Goal: Task Accomplishment & Management: Use online tool/utility

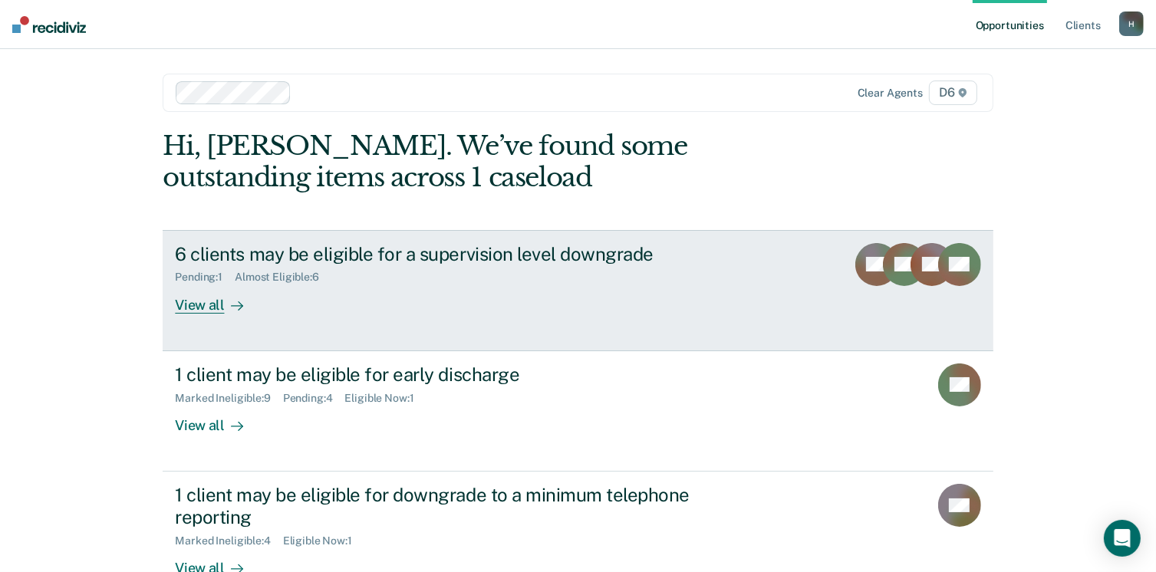
click at [193, 305] on div "View all" at bounding box center [218, 299] width 86 height 30
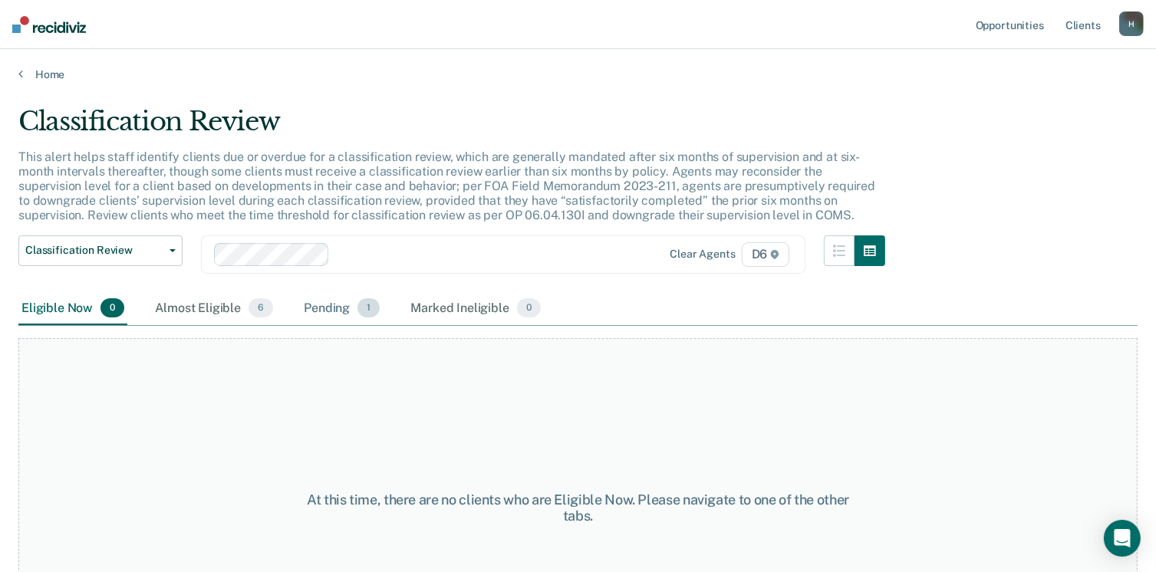
click at [337, 314] on div "Pending 1" at bounding box center [342, 309] width 82 height 34
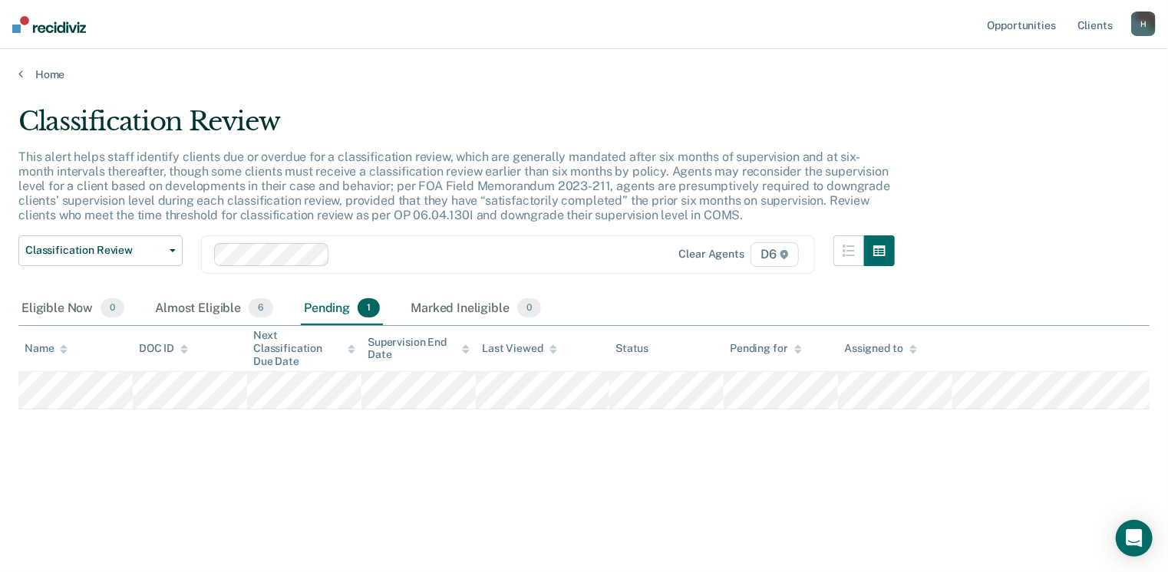
click at [917, 346] on th "Assigned to" at bounding box center [895, 348] width 114 height 45
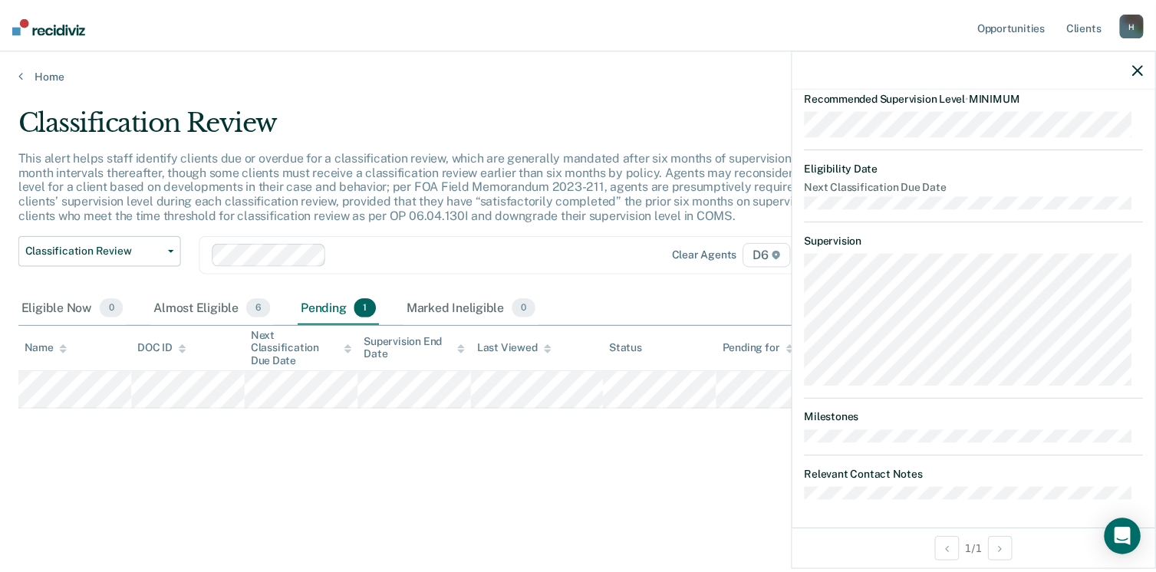
scroll to position [332, 0]
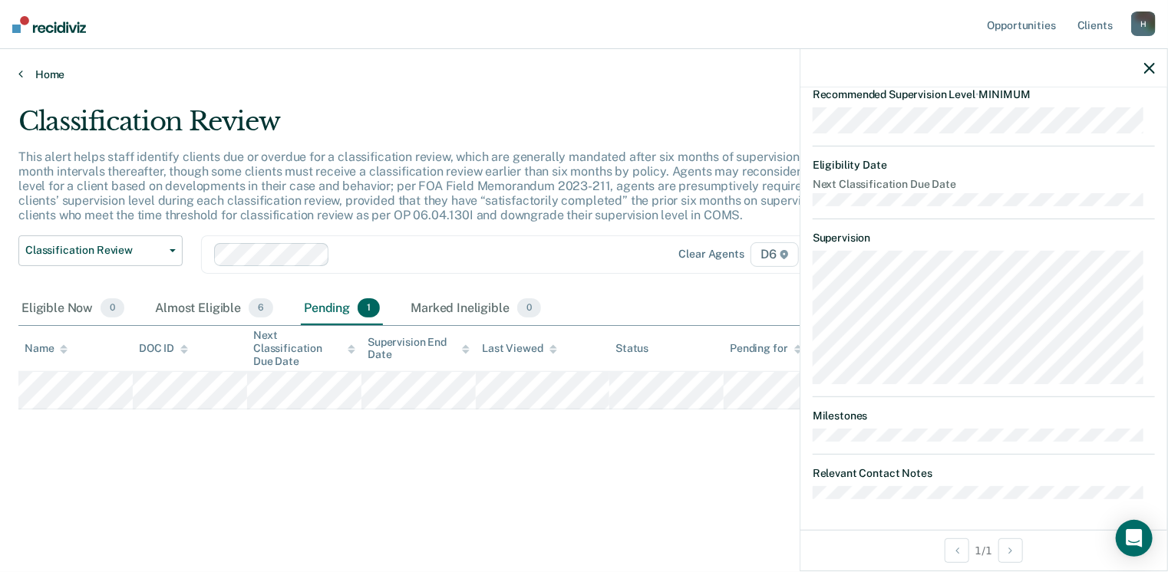
click at [47, 74] on link "Home" at bounding box center [583, 75] width 1131 height 14
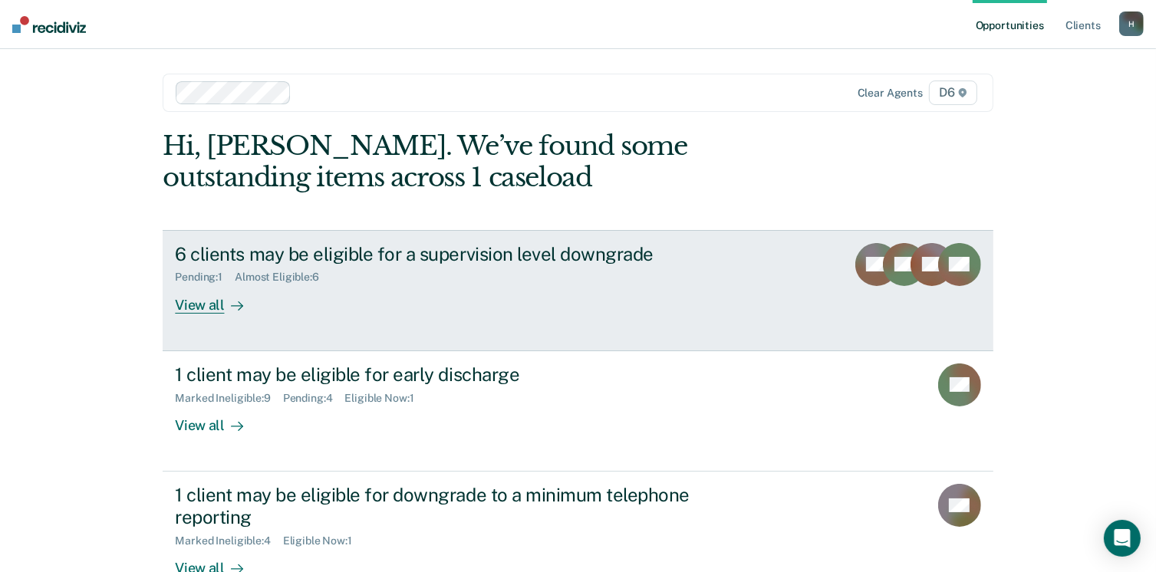
click at [200, 314] on link "6 clients may be eligible for a supervision level downgrade Pending : 1 Almost …" at bounding box center [578, 290] width 830 height 121
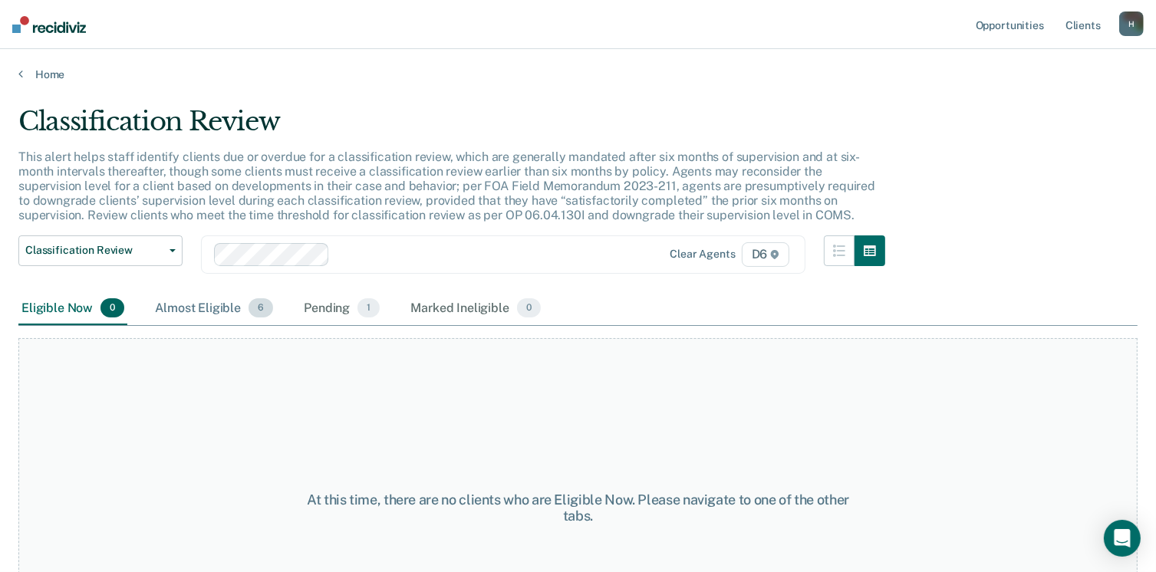
click at [215, 308] on div "Almost Eligible 6" at bounding box center [214, 309] width 124 height 34
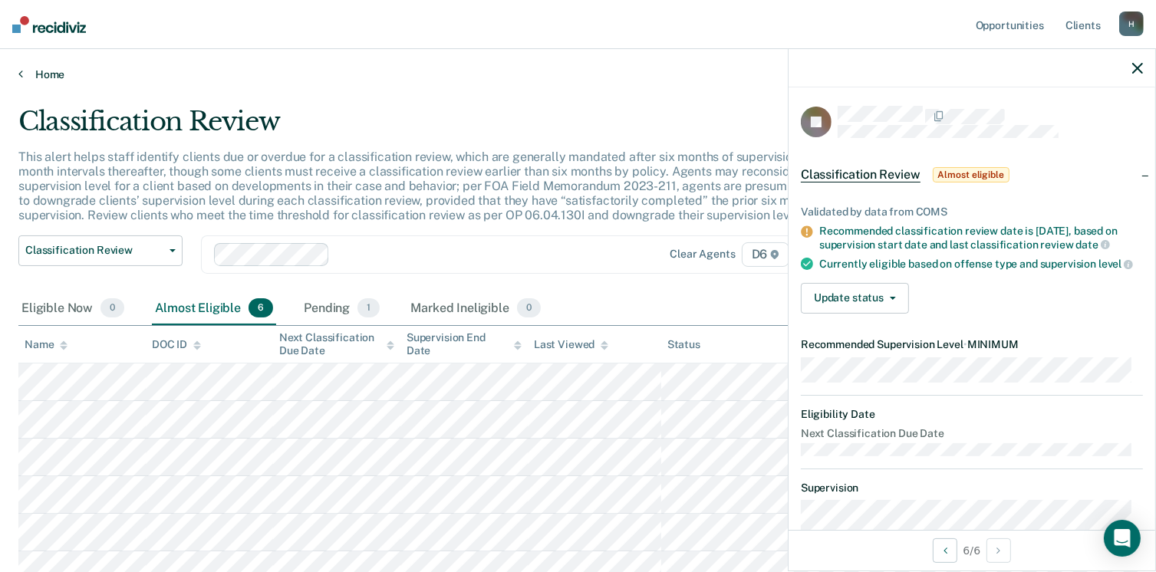
click at [43, 74] on link "Home" at bounding box center [577, 75] width 1119 height 14
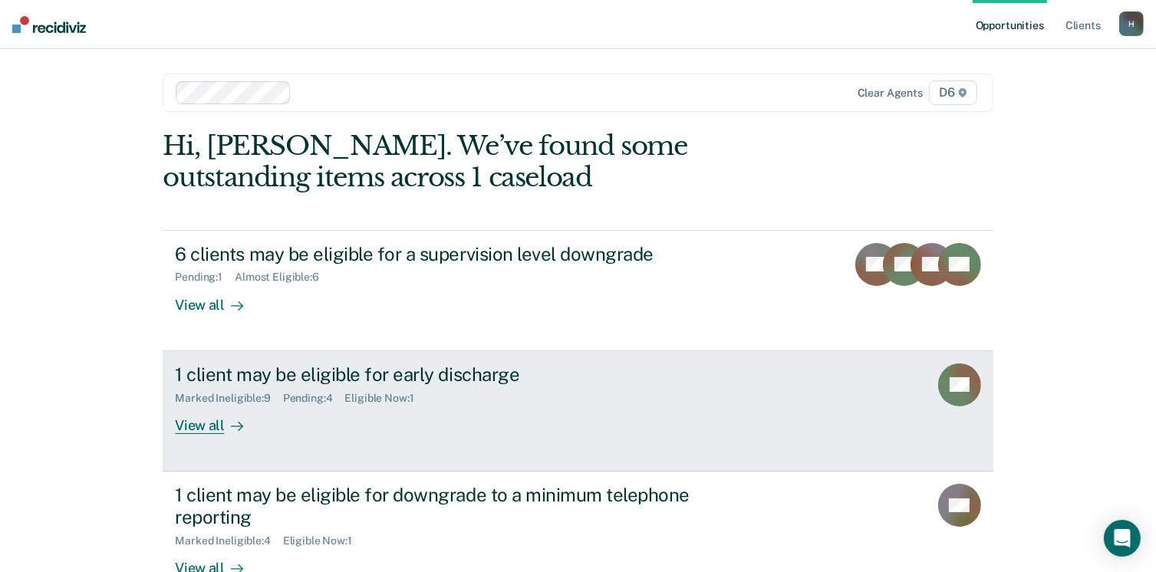
click at [201, 415] on div "View all" at bounding box center [218, 419] width 86 height 30
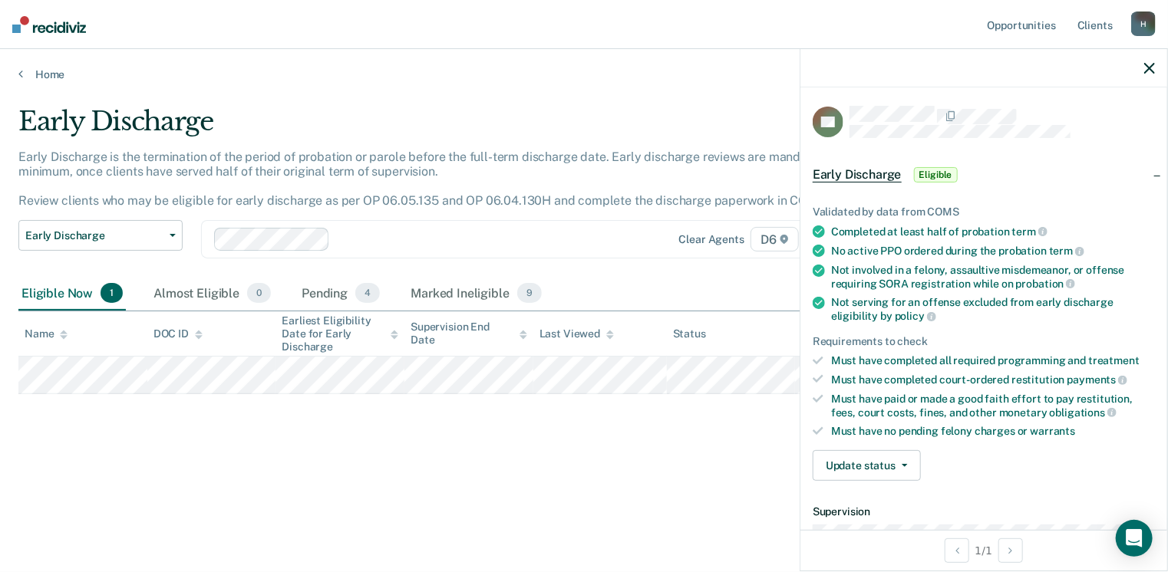
click at [400, 452] on div "Early Discharge Early Discharge is the termination of the period of probation o…" at bounding box center [583, 281] width 1131 height 351
click at [48, 80] on link "Home" at bounding box center [583, 75] width 1131 height 14
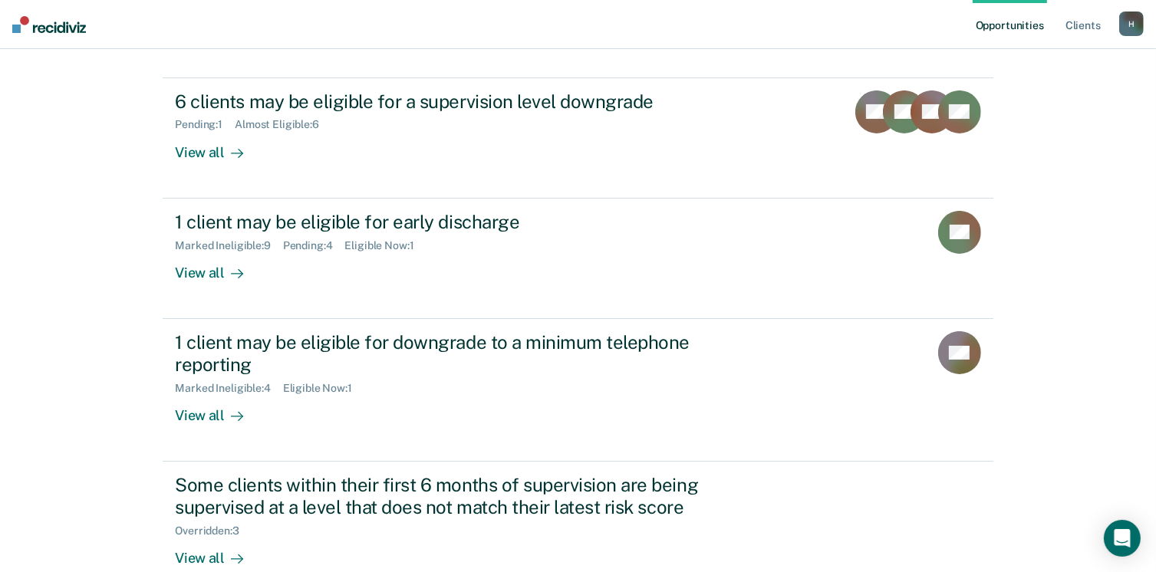
scroll to position [153, 0]
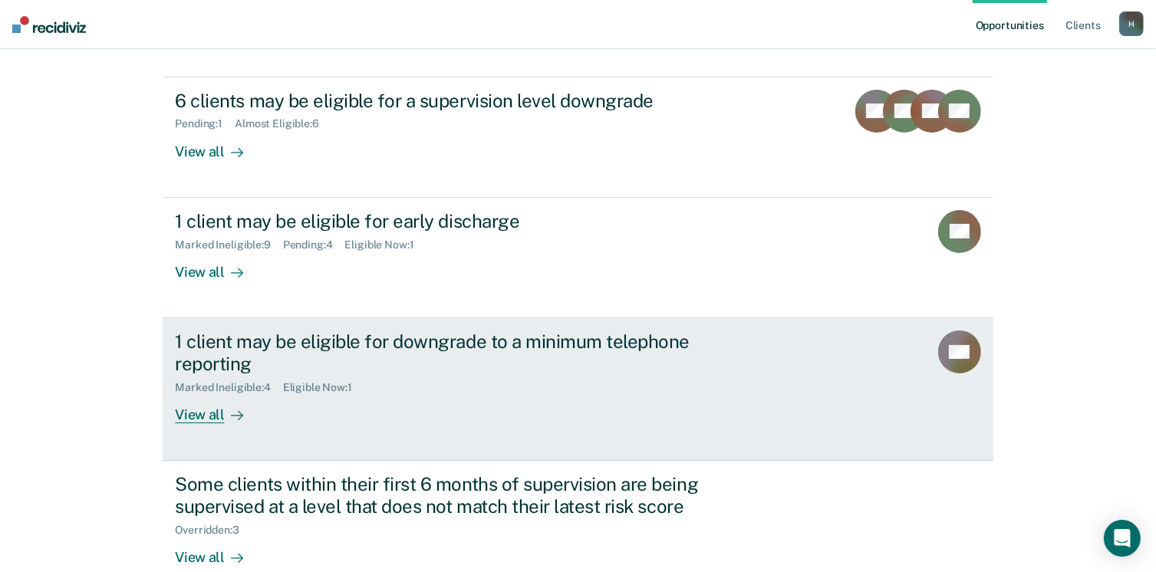
click at [188, 416] on div "View all" at bounding box center [218, 409] width 86 height 30
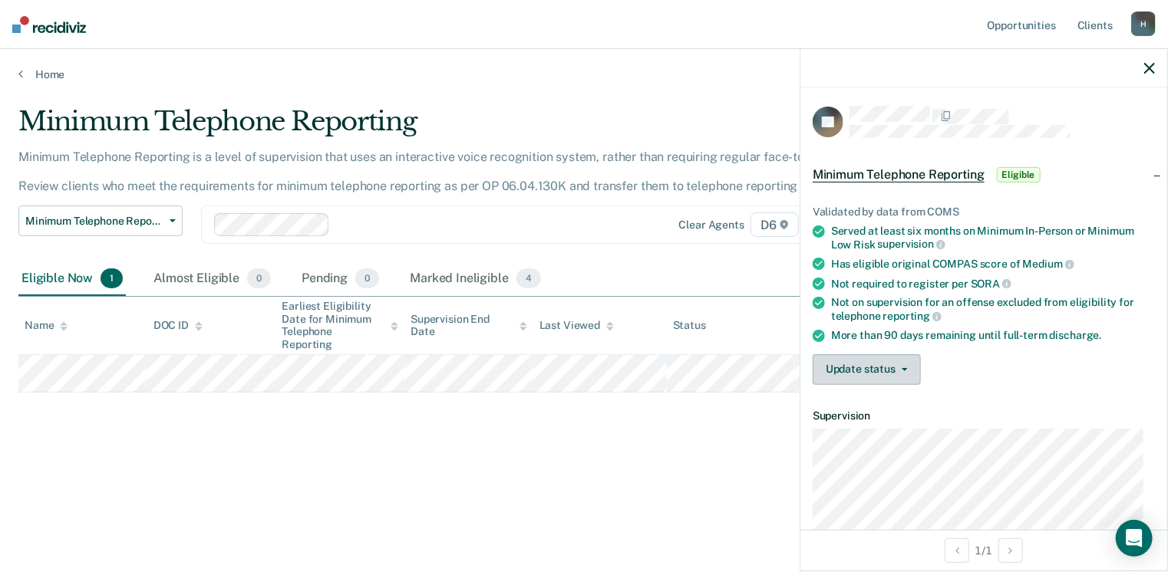
click at [899, 368] on span "button" at bounding box center [901, 369] width 12 height 3
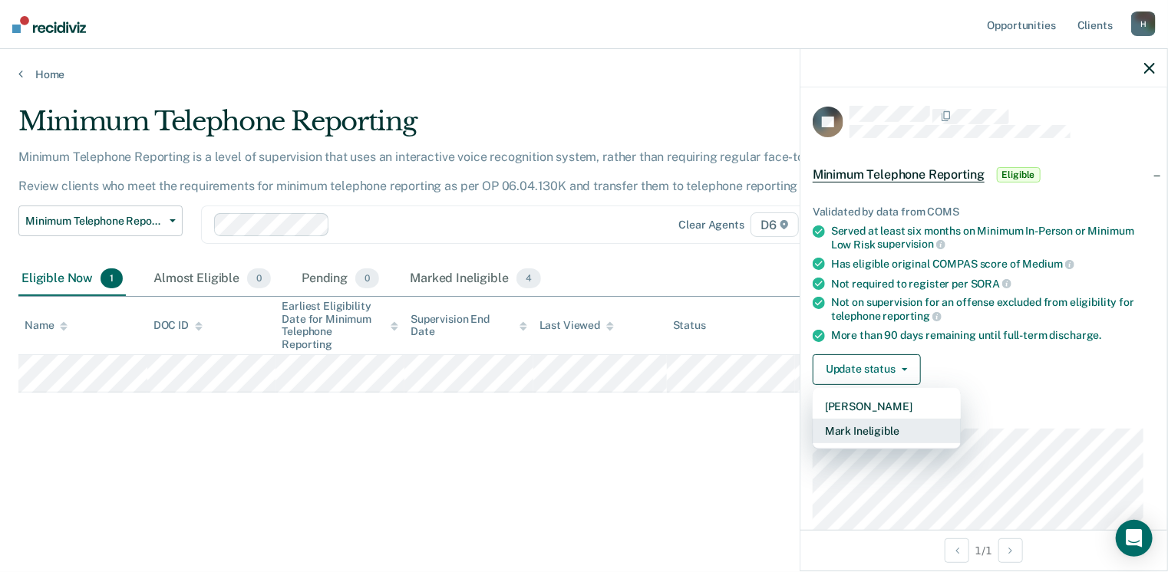
click at [879, 424] on button "Mark Ineligible" at bounding box center [887, 431] width 148 height 25
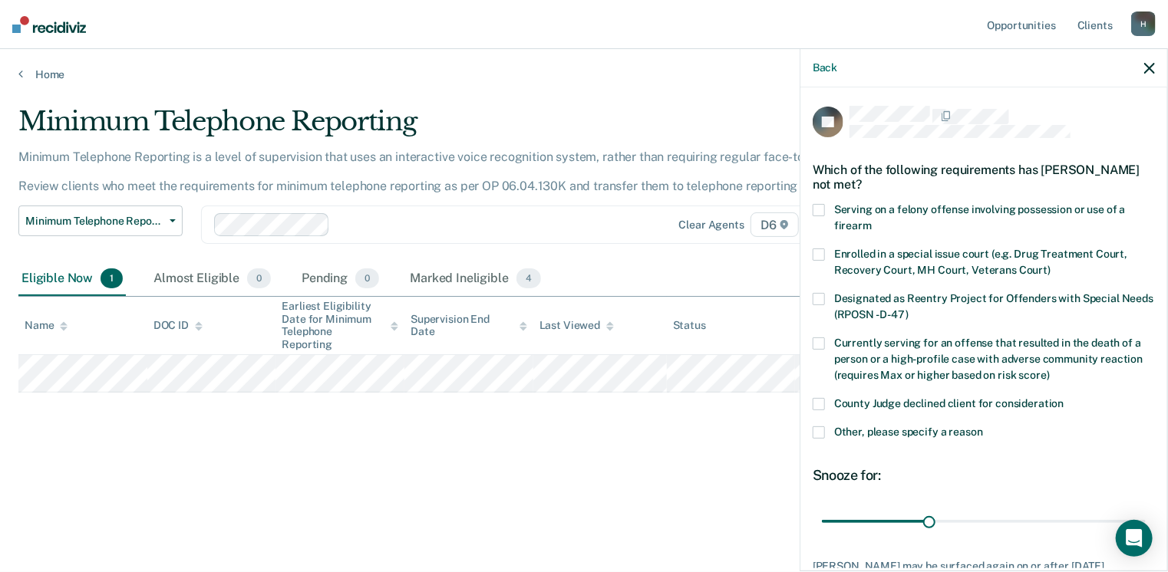
drag, startPoint x: 826, startPoint y: 404, endPoint x: 819, endPoint y: 420, distance: 18.2
click at [825, 404] on label "County Judge declined client for consideration" at bounding box center [984, 406] width 342 height 16
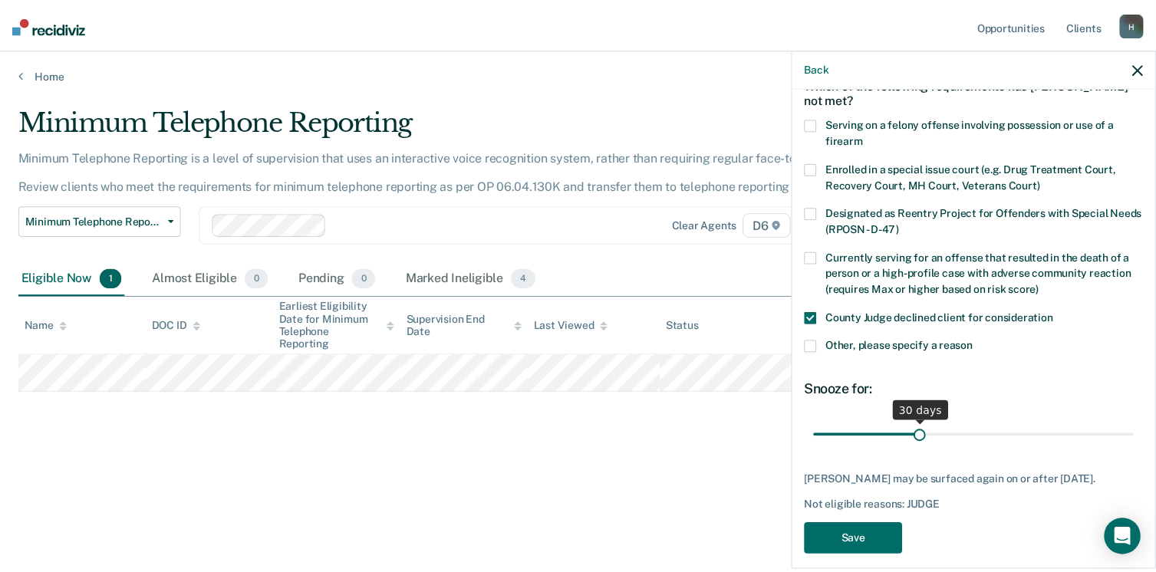
scroll to position [99, 0]
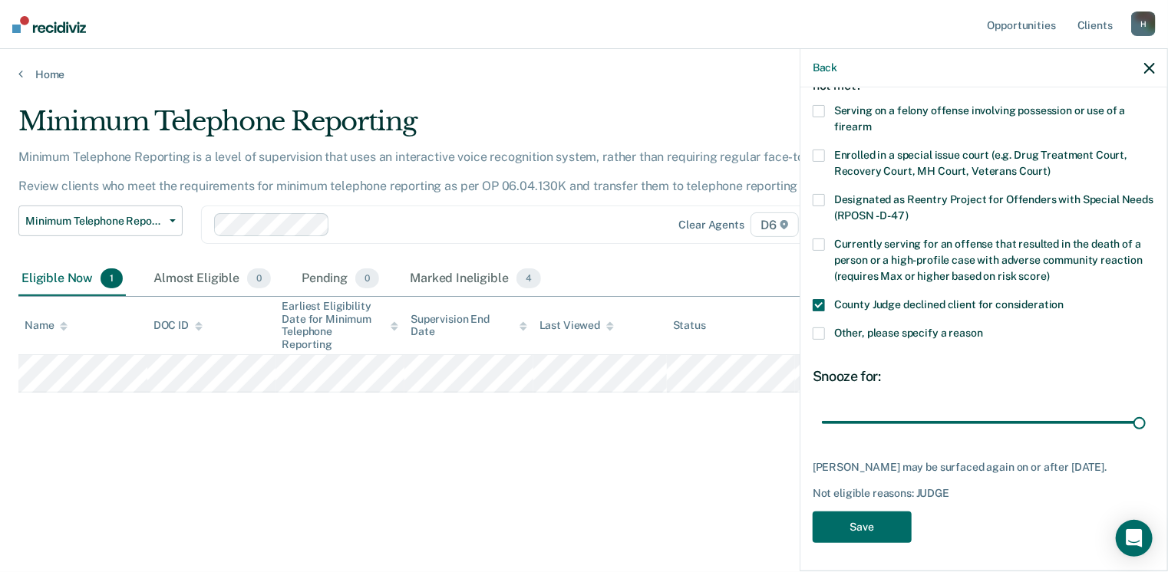
drag, startPoint x: 927, startPoint y: 418, endPoint x: 1142, endPoint y: 421, distance: 214.8
type input "90"
click at [1145, 410] on input "range" at bounding box center [984, 423] width 324 height 27
click at [844, 529] on button "Save" at bounding box center [862, 527] width 99 height 31
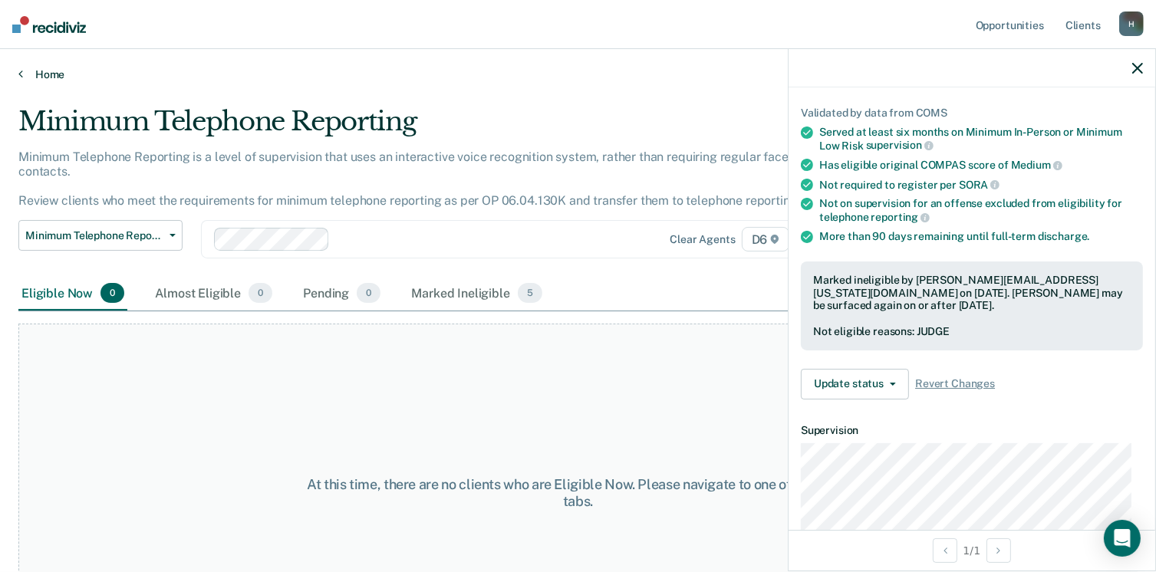
click at [43, 71] on link "Home" at bounding box center [577, 75] width 1119 height 14
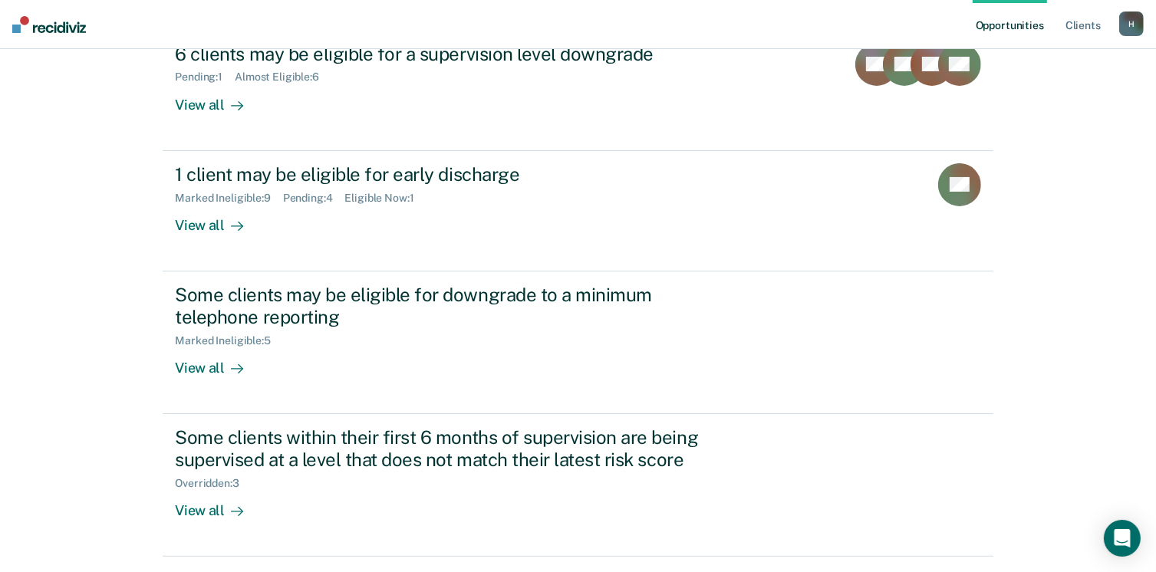
scroll to position [245, 0]
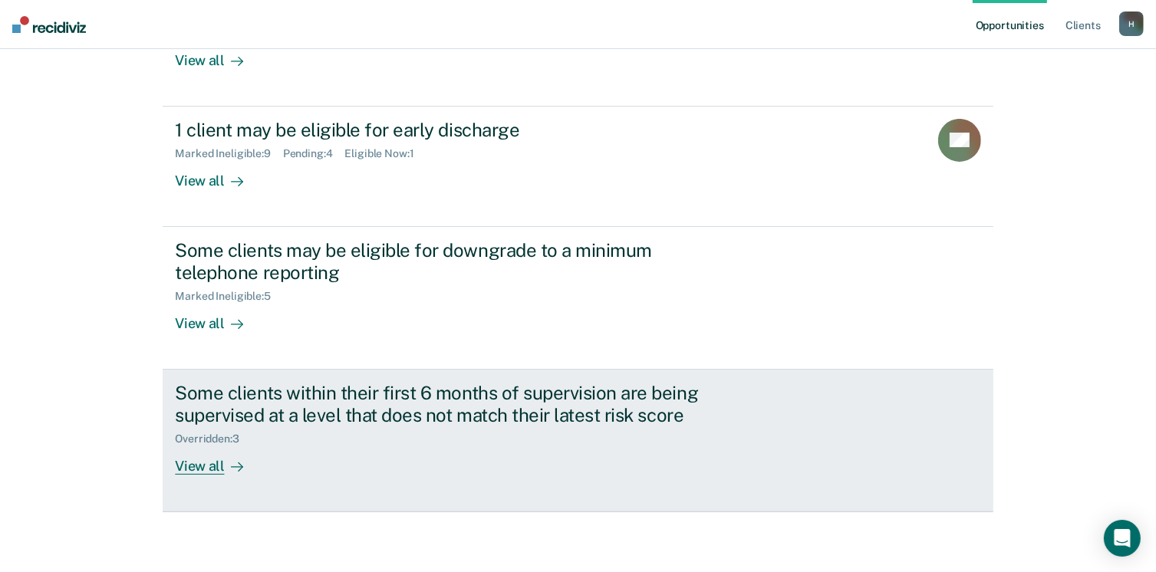
click at [179, 462] on div "View all" at bounding box center [218, 460] width 86 height 30
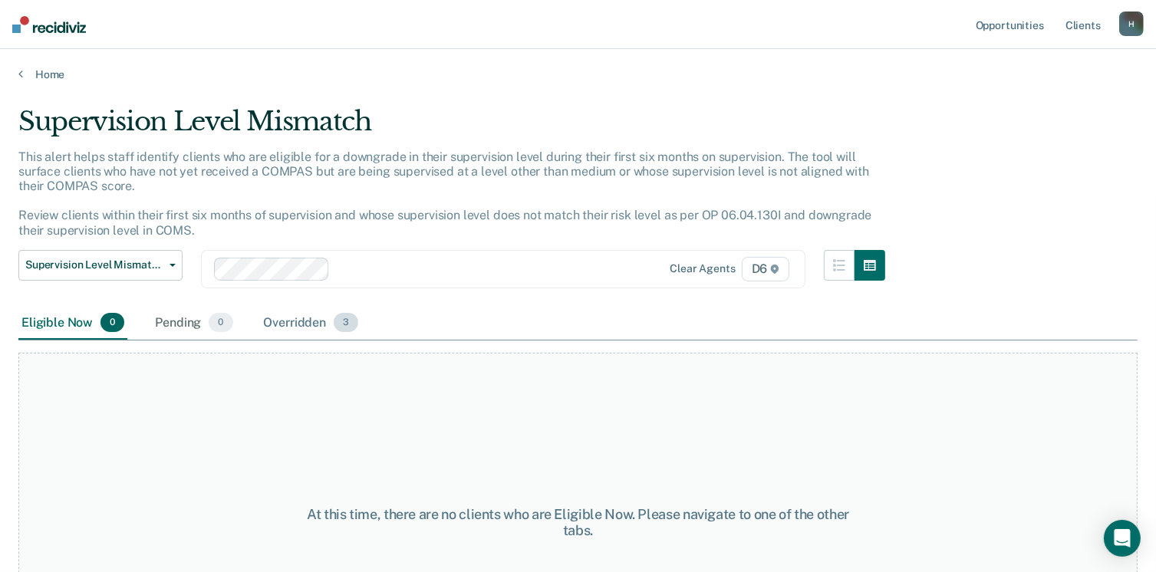
click at [321, 321] on div "Overridden 3" at bounding box center [311, 324] width 101 height 34
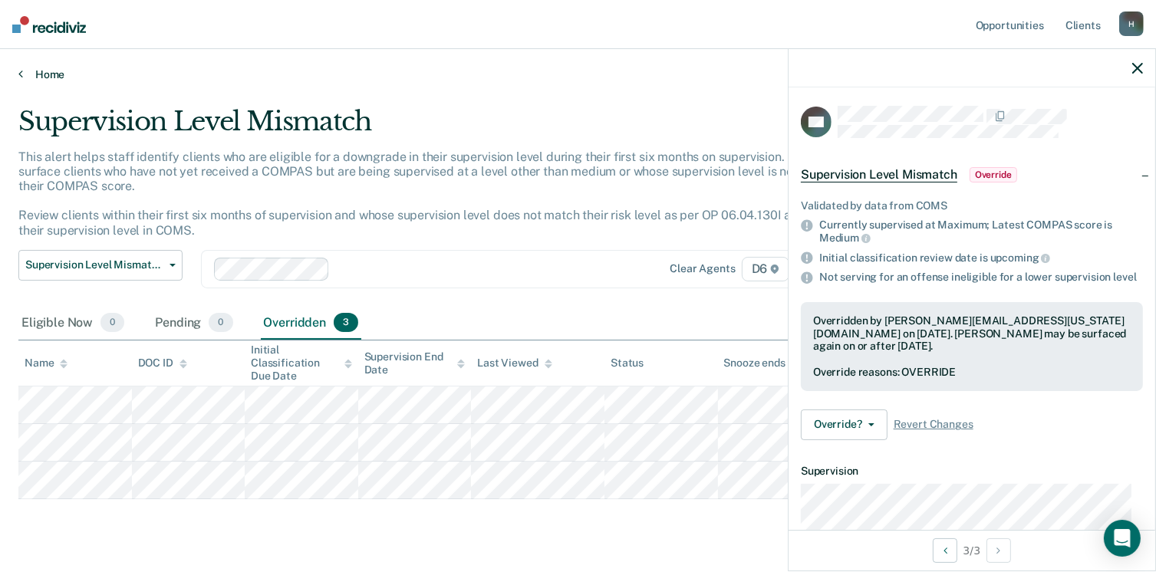
click at [52, 71] on link "Home" at bounding box center [577, 75] width 1119 height 14
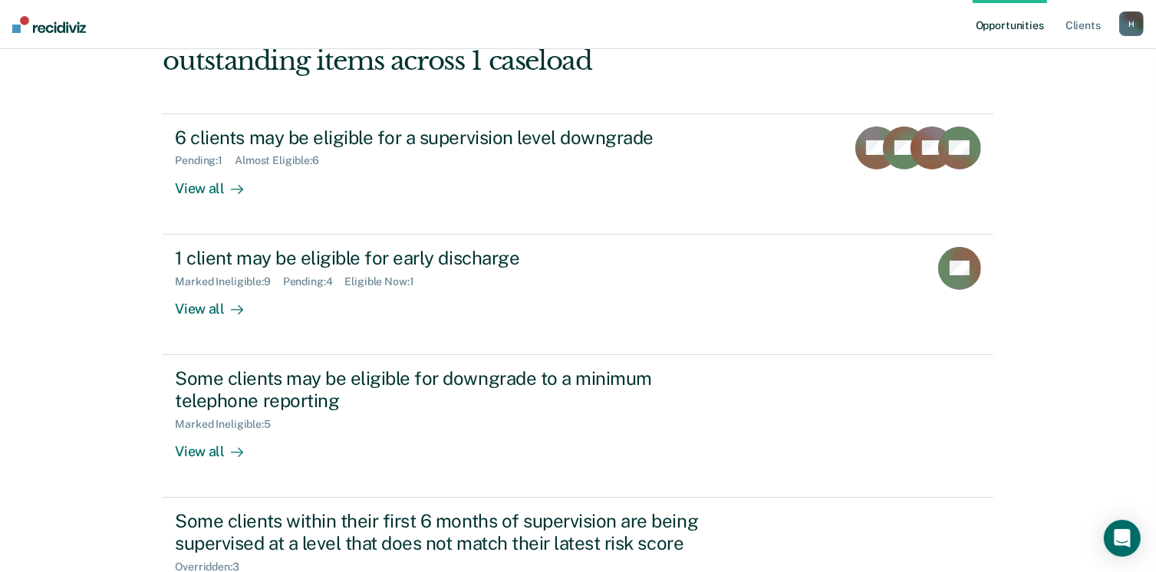
scroll to position [153, 0]
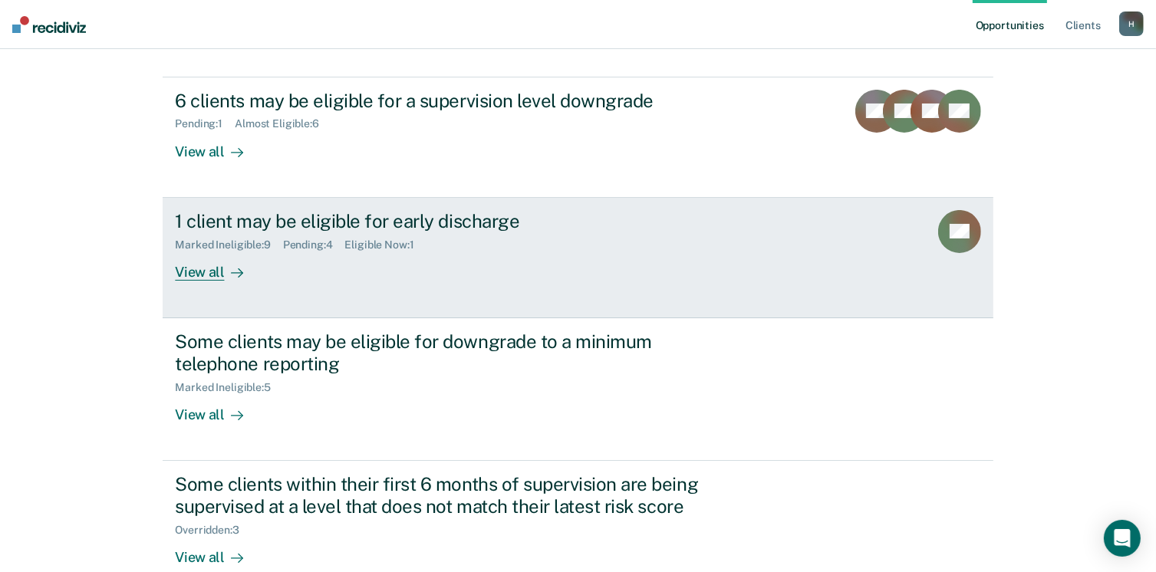
click at [199, 269] on div "View all" at bounding box center [218, 266] width 86 height 30
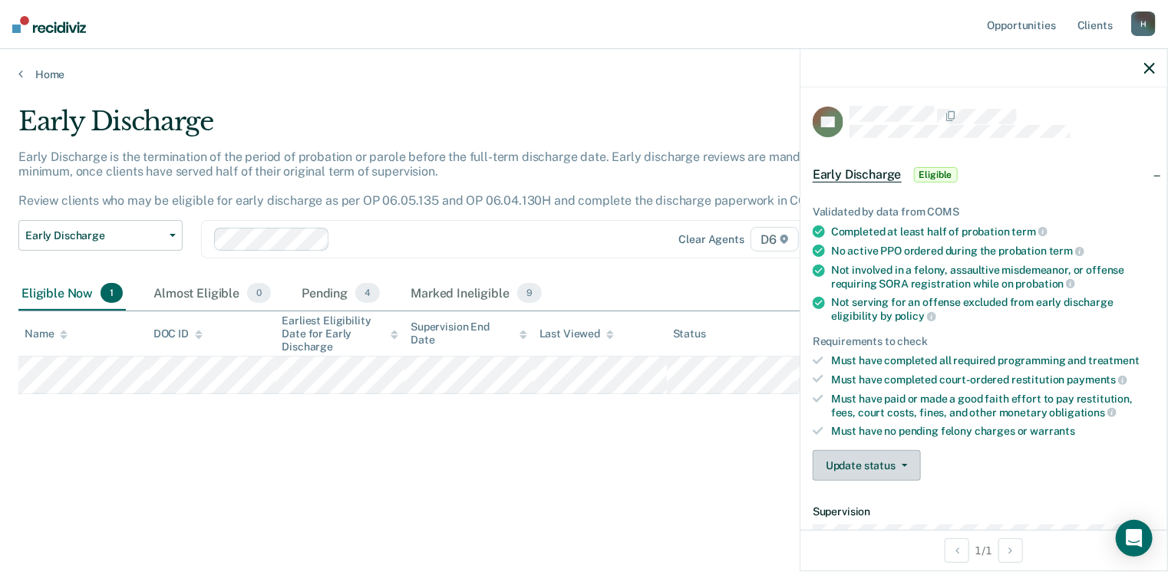
click at [902, 464] on icon "button" at bounding box center [905, 465] width 6 height 3
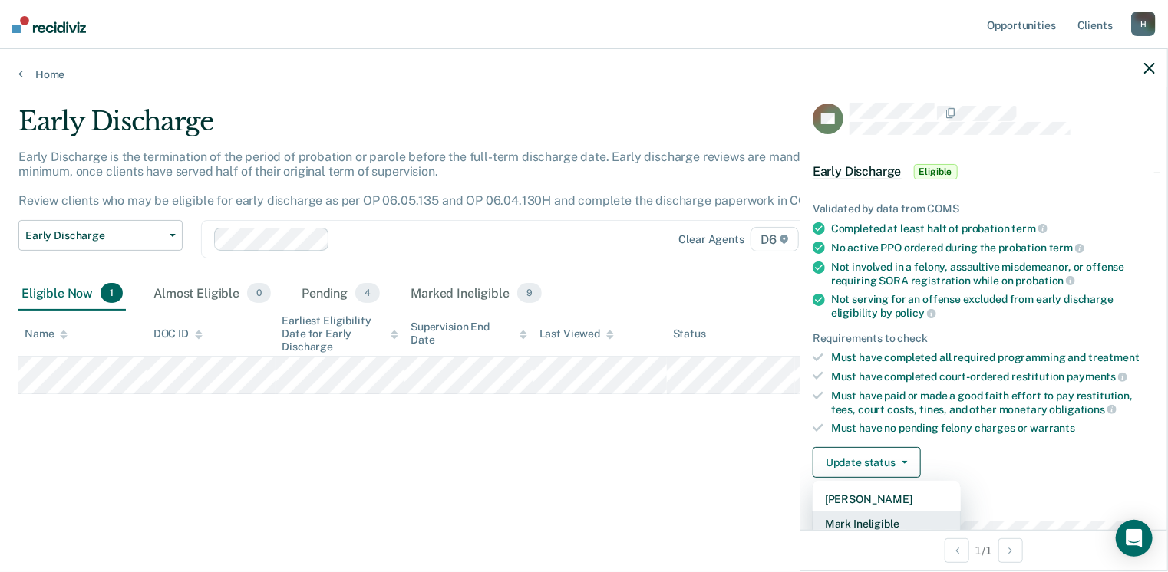
drag, startPoint x: 838, startPoint y: 517, endPoint x: 685, endPoint y: 526, distance: 152.9
click at [687, 526] on body "Looks like you’re using Internet Explorer 11. For faster loading and a better e…" at bounding box center [584, 286] width 1168 height 572
